Goal: Transaction & Acquisition: Subscribe to service/newsletter

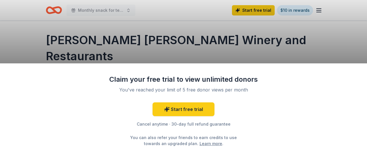
click at [328, 50] on div "Claim your free trial to view unlimited donors You've reached your limit of 5 f…" at bounding box center [183, 79] width 367 height 158
click at [329, 34] on div "Claim your free trial to view unlimited donors You've reached your limit of 5 f…" at bounding box center [183, 79] width 367 height 158
click at [149, 29] on div "Claim your free trial to view unlimited donors You've reached your limit of 5 f…" at bounding box center [183, 79] width 367 height 158
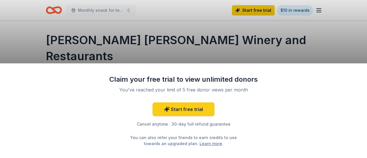
click at [149, 29] on div "Claim your free trial to view unlimited donors You've reached your limit of 5 f…" at bounding box center [183, 79] width 367 height 158
click at [310, 35] on div "Claim your free trial to view unlimited donors You've reached your limit of 5 f…" at bounding box center [183, 79] width 367 height 158
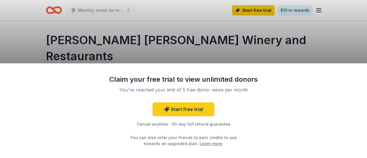
click at [310, 35] on div "Claim your free trial to view unlimited donors You've reached your limit of 5 f…" at bounding box center [183, 79] width 367 height 158
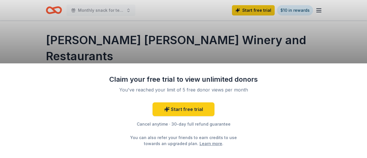
click at [157, 22] on div "Claim your free trial to view unlimited donors You've reached your limit of 5 f…" at bounding box center [183, 79] width 367 height 158
click at [290, 32] on div "Claim your free trial to view unlimited donors You've reached your limit of 5 f…" at bounding box center [183, 79] width 367 height 158
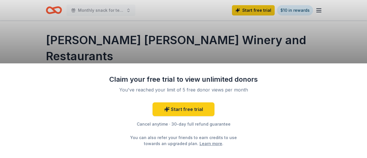
click at [290, 32] on div "Claim your free trial to view unlimited donors You've reached your limit of 5 f…" at bounding box center [183, 79] width 367 height 158
click at [286, 30] on div "Claim your free trial to view unlimited donors You've reached your limit of 5 f…" at bounding box center [183, 79] width 367 height 158
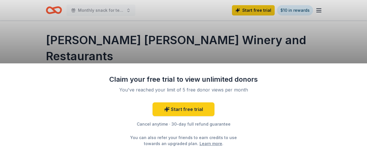
click at [286, 30] on div "Claim your free trial to view unlimited donors You've reached your limit of 5 f…" at bounding box center [183, 79] width 367 height 158
click at [177, 43] on div "Claim your free trial to view unlimited donors You've reached your limit of 5 f…" at bounding box center [183, 79] width 367 height 158
click at [171, 51] on div "Claim your free trial to view unlimited donors You've reached your limit of 5 f…" at bounding box center [183, 79] width 367 height 158
click at [261, 44] on div "Claim your free trial to view unlimited donors You've reached your limit of 5 f…" at bounding box center [183, 79] width 367 height 158
click at [317, 11] on div "Claim your free trial to view unlimited donors You've reached your limit of 5 f…" at bounding box center [183, 79] width 367 height 158
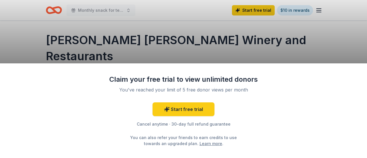
click at [298, 29] on div "Claim your free trial to view unlimited donors You've reached your limit of 5 f…" at bounding box center [183, 79] width 367 height 158
click at [182, 43] on div "Claim your free trial to view unlimited donors You've reached your limit of 5 f…" at bounding box center [183, 79] width 367 height 158
click at [181, 43] on div "Claim your free trial to view unlimited donors You've reached your limit of 5 f…" at bounding box center [183, 79] width 367 height 158
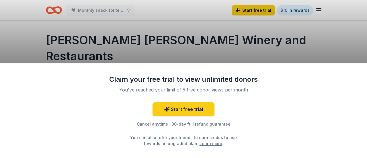
click at [181, 43] on div "Claim your free trial to view unlimited donors You've reached your limit of 5 f…" at bounding box center [183, 79] width 367 height 158
click at [181, 44] on div "Claim your free trial to view unlimited donors You've reached your limit of 5 f…" at bounding box center [183, 79] width 367 height 158
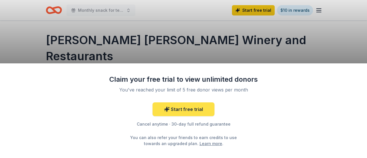
click at [178, 109] on link "Start free trial" at bounding box center [184, 109] width 62 height 14
click at [177, 110] on link "Start free trial" at bounding box center [184, 109] width 62 height 14
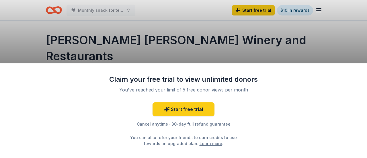
click at [35, 26] on div "Claim your free trial to view unlimited donors You've reached your limit of 5 f…" at bounding box center [183, 79] width 367 height 158
click at [291, 41] on div "Claim your free trial to view unlimited donors You've reached your limit of 5 f…" at bounding box center [183, 79] width 367 height 158
click at [127, 12] on div "Claim your free trial to view unlimited donors You've reached your limit of 5 f…" at bounding box center [183, 79] width 367 height 158
click at [126, 12] on div "Claim your free trial to view unlimited donors You've reached your limit of 5 f…" at bounding box center [183, 79] width 367 height 158
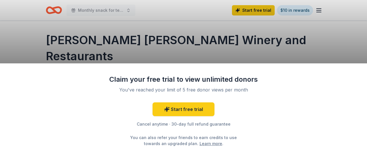
click at [126, 12] on div "Claim your free trial to view unlimited donors You've reached your limit of 5 f…" at bounding box center [183, 79] width 367 height 158
click at [181, 24] on div "Claim your free trial to view unlimited donors You've reached your limit of 5 f…" at bounding box center [183, 79] width 367 height 158
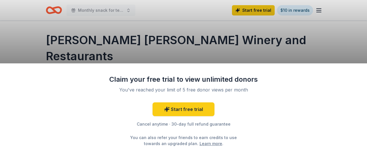
click at [181, 24] on div "Claim your free trial to view unlimited donors You've reached your limit of 5 f…" at bounding box center [183, 79] width 367 height 158
click at [149, 8] on div "Claim your free trial to view unlimited donors You've reached your limit of 5 f…" at bounding box center [183, 79] width 367 height 158
click at [149, 9] on div "Claim your free trial to view unlimited donors You've reached your limit of 5 f…" at bounding box center [183, 79] width 367 height 158
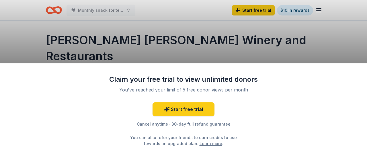
click at [305, 44] on div "Claim your free trial to view unlimited donors You've reached your limit of 5 f…" at bounding box center [183, 79] width 367 height 158
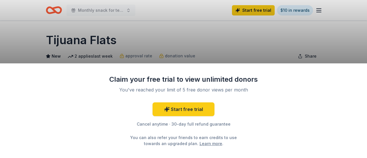
click at [219, 43] on div "Claim your free trial to view unlimited donors You've reached your limit of 5 f…" at bounding box center [183, 79] width 367 height 158
click at [218, 44] on div "Claim your free trial to view unlimited donors You've reached your limit of 5 f…" at bounding box center [183, 79] width 367 height 158
click at [239, 40] on div "Claim your free trial to view unlimited donors You've reached your limit of 5 f…" at bounding box center [183, 79] width 367 height 158
